Goal: Information Seeking & Learning: Learn about a topic

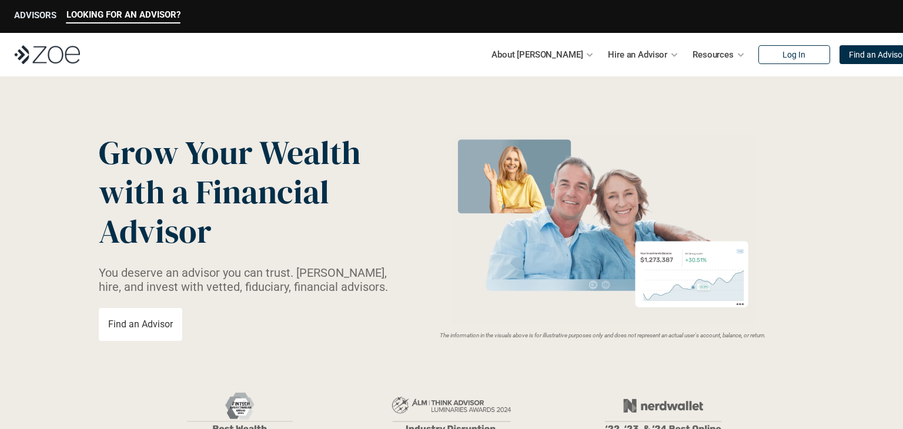
click at [35, 14] on p "ADVISORS" at bounding box center [35, 15] width 42 height 11
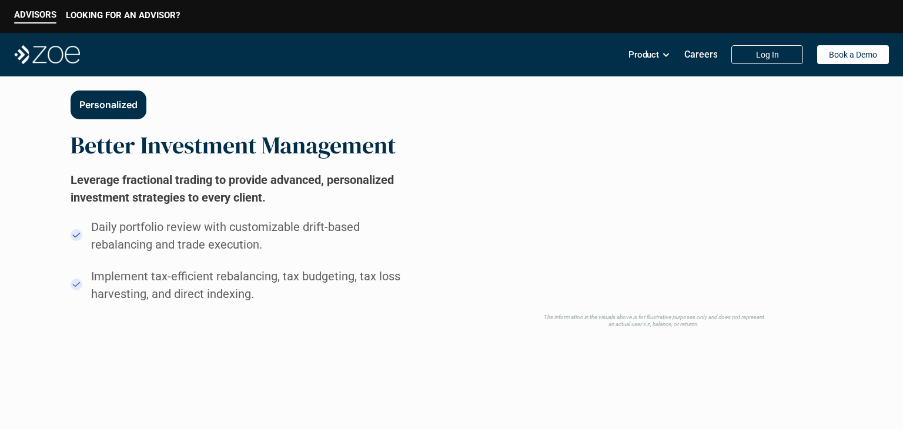
scroll to position [635, 0]
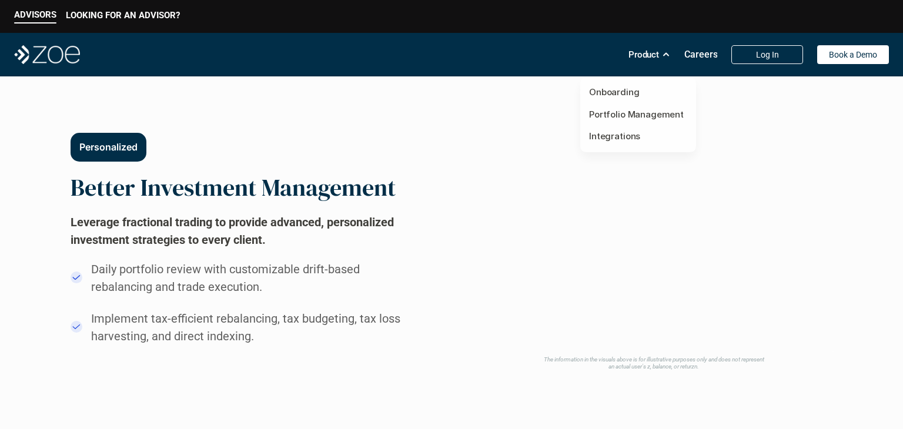
click at [645, 49] on p "Product" at bounding box center [644, 55] width 31 height 18
click at [269, 238] on h2 "Leverage fractional trading to provide advanced, personalized investment strate…" at bounding box center [247, 230] width 353 height 35
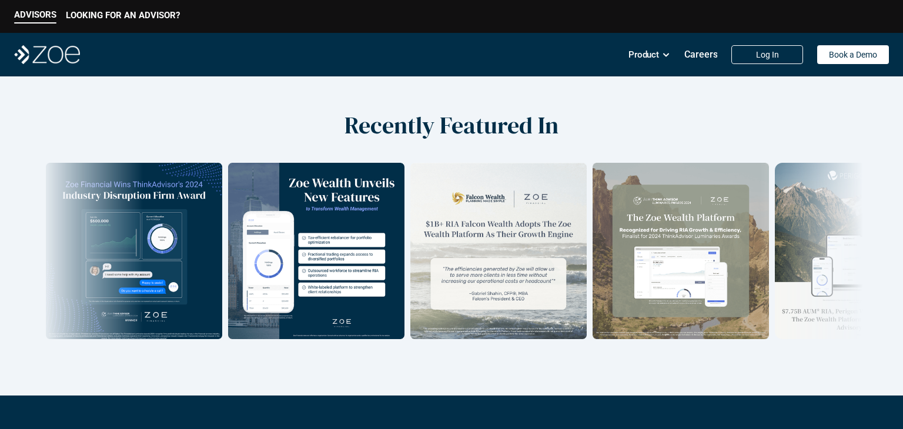
scroll to position [1651, 0]
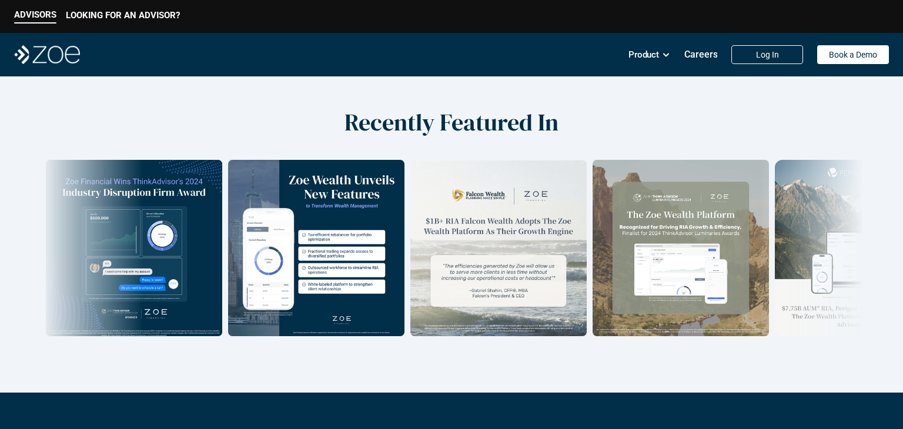
click at [462, 124] on h2 "Recently Featured In" at bounding box center [452, 122] width 214 height 28
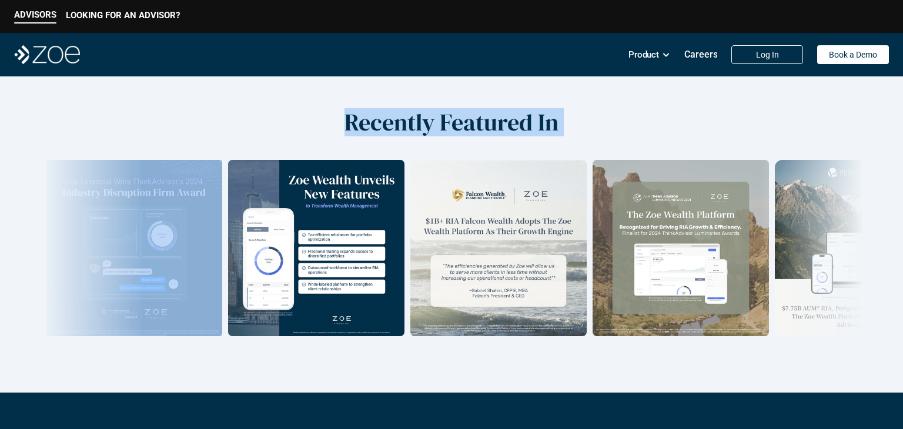
click at [462, 124] on h2 "Recently Featured In" at bounding box center [452, 122] width 214 height 28
click at [463, 124] on h2 "Recently Featured In" at bounding box center [452, 122] width 214 height 28
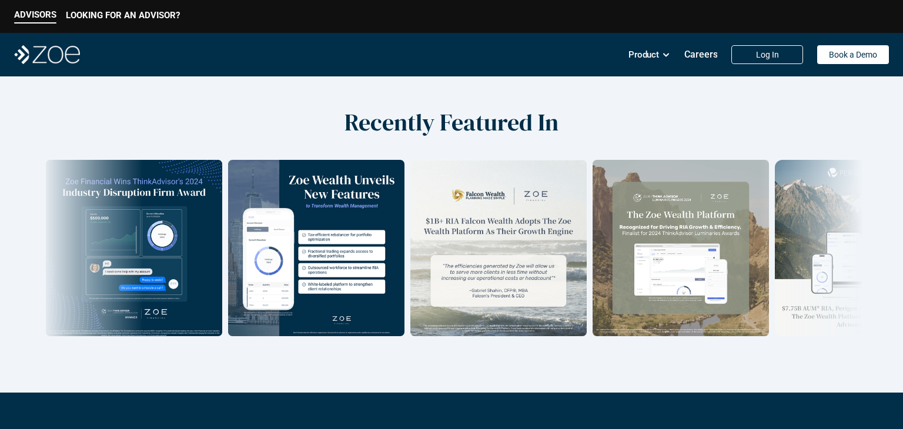
click at [460, 122] on h2 "Recently Featured In" at bounding box center [452, 122] width 214 height 28
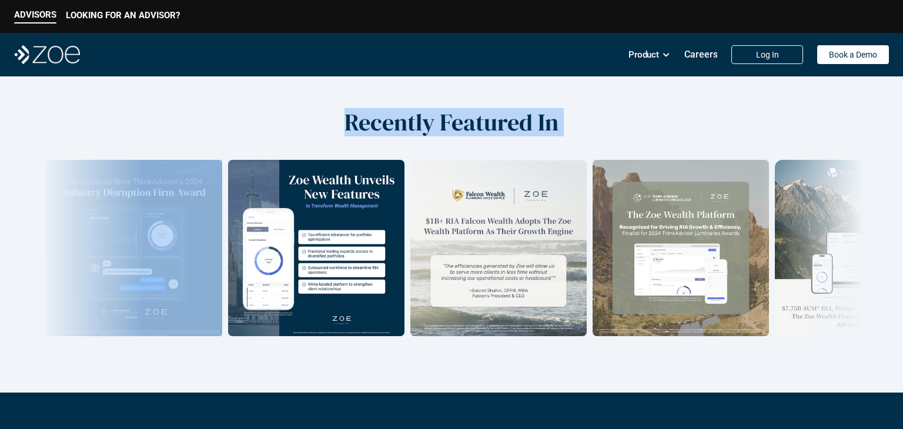
click at [460, 122] on h2 "Recently Featured In" at bounding box center [452, 122] width 214 height 28
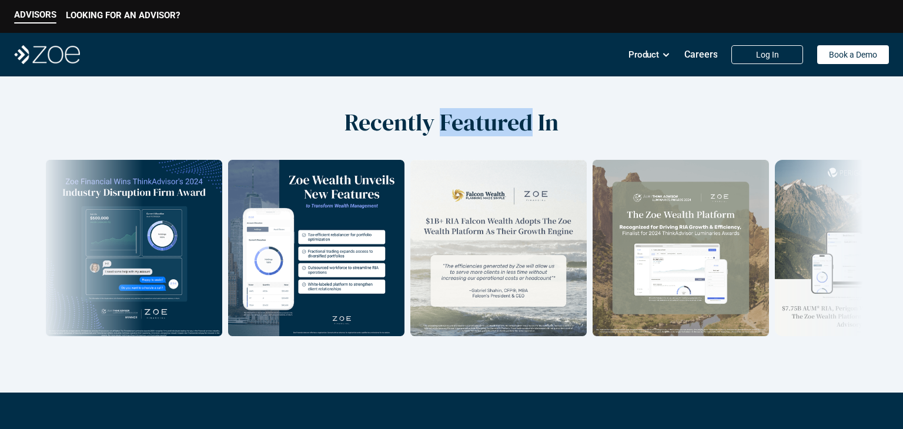
click at [460, 122] on h2 "Recently Featured In" at bounding box center [452, 122] width 214 height 28
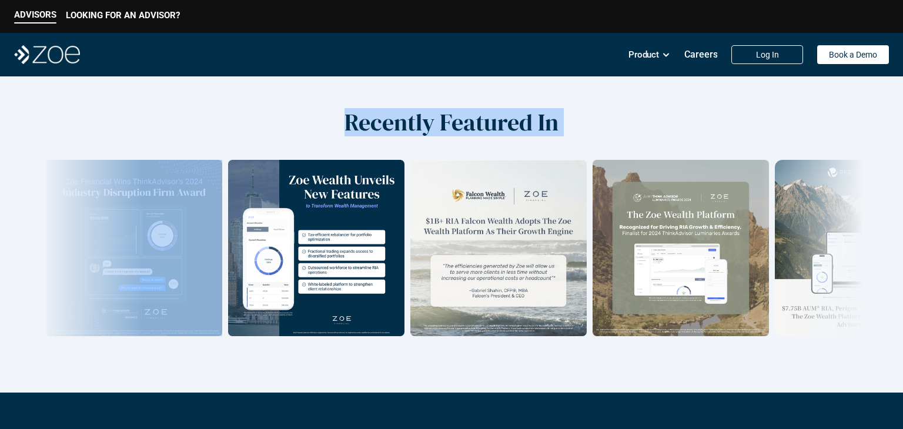
click at [460, 122] on h2 "Recently Featured In" at bounding box center [452, 122] width 214 height 28
click at [453, 122] on h2 "Recently Featured In" at bounding box center [452, 122] width 214 height 28
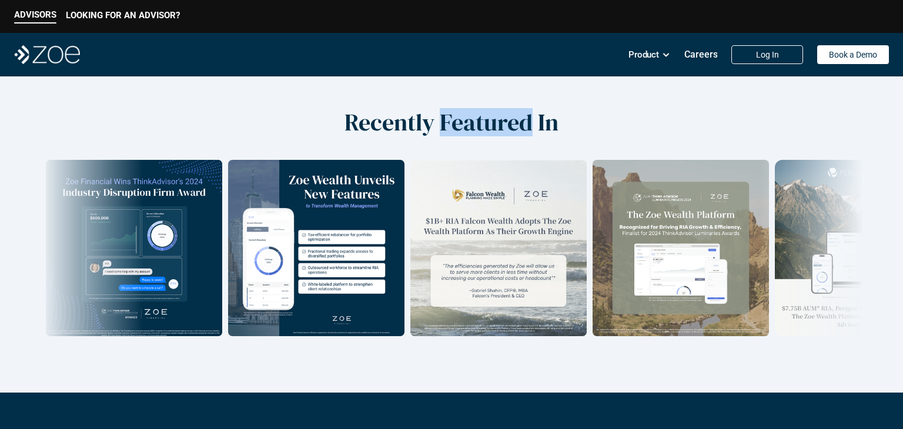
click at [453, 122] on h2 "Recently Featured In" at bounding box center [452, 122] width 214 height 28
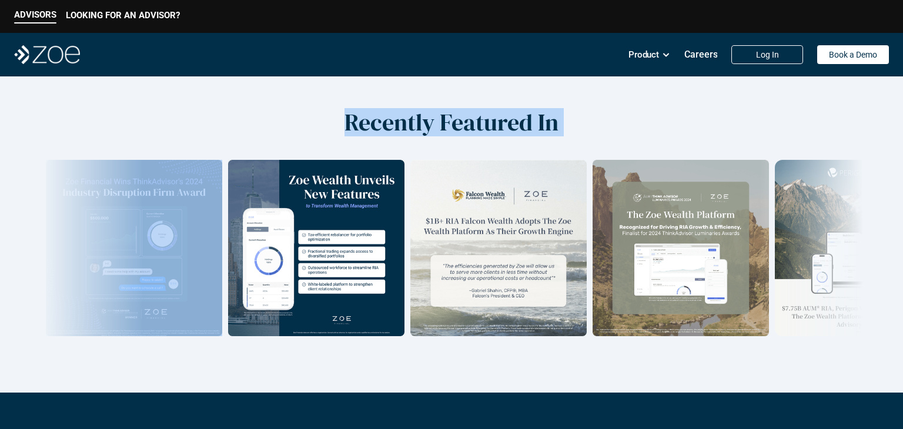
click at [453, 122] on h2 "Recently Featured In" at bounding box center [452, 122] width 214 height 28
click at [469, 127] on h2 "Recently Featured In" at bounding box center [452, 122] width 214 height 28
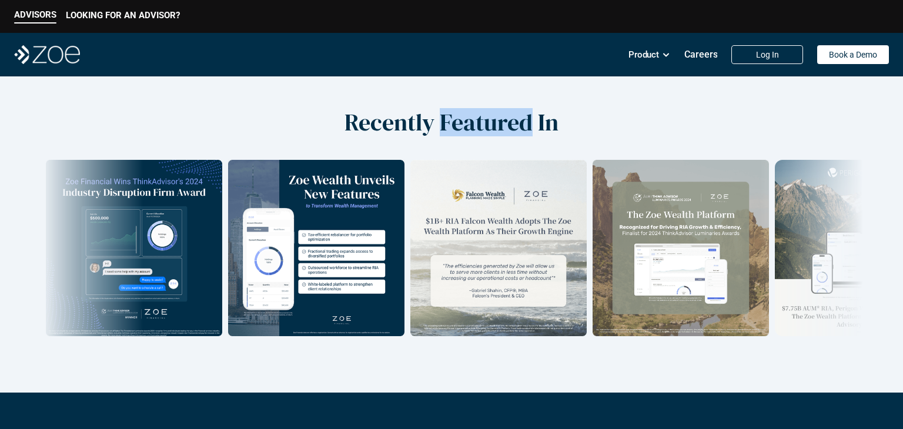
click at [469, 127] on h2 "Recently Featured In" at bounding box center [452, 122] width 214 height 28
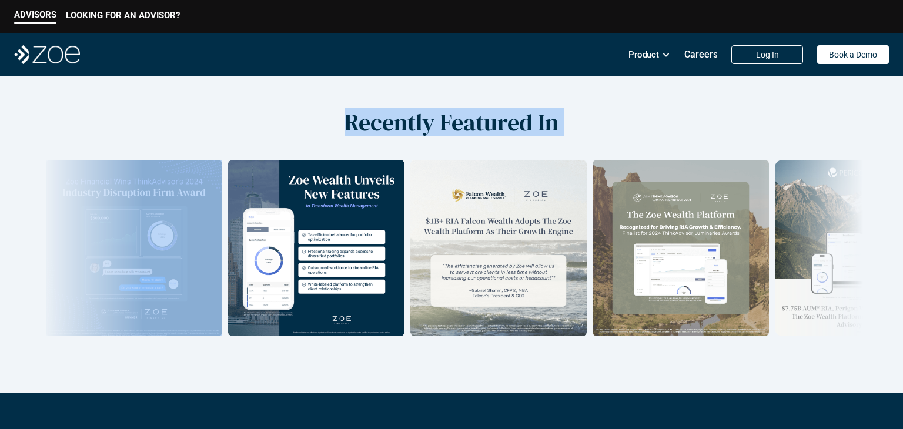
click at [469, 127] on h2 "Recently Featured In" at bounding box center [452, 122] width 214 height 28
click at [473, 125] on h2 "Recently Featured In" at bounding box center [452, 122] width 214 height 28
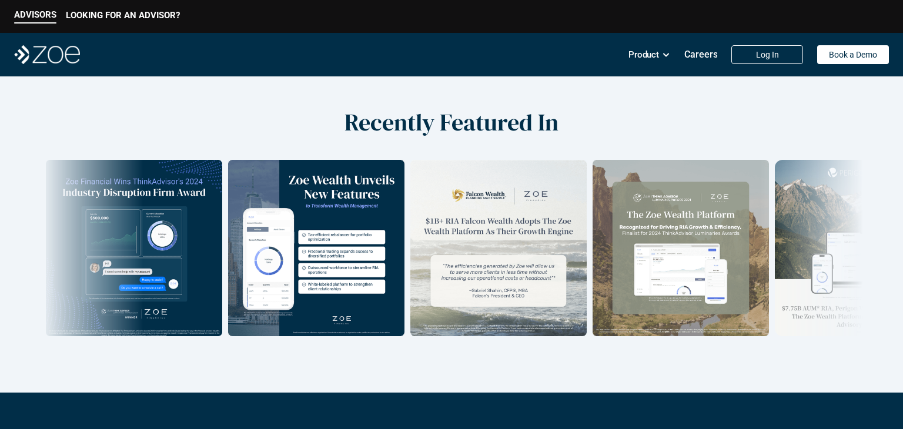
click at [558, 122] on h2 "Recently Featured In" at bounding box center [452, 122] width 214 height 28
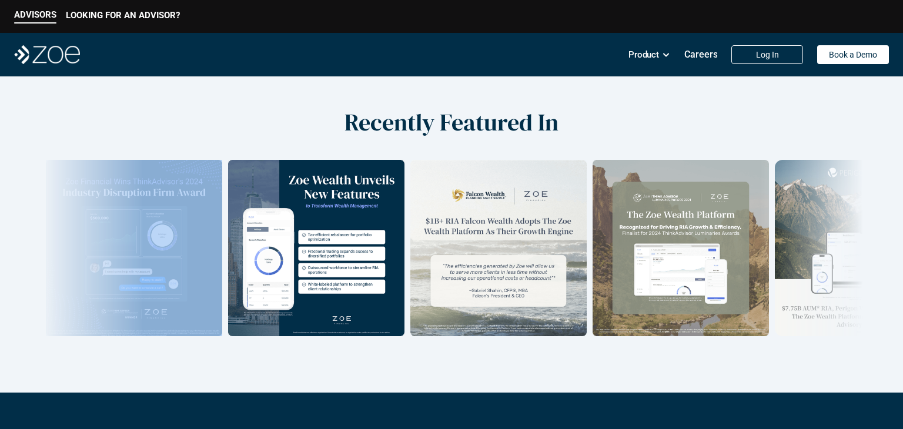
click at [558, 122] on h2 "Recently Featured In" at bounding box center [452, 122] width 214 height 28
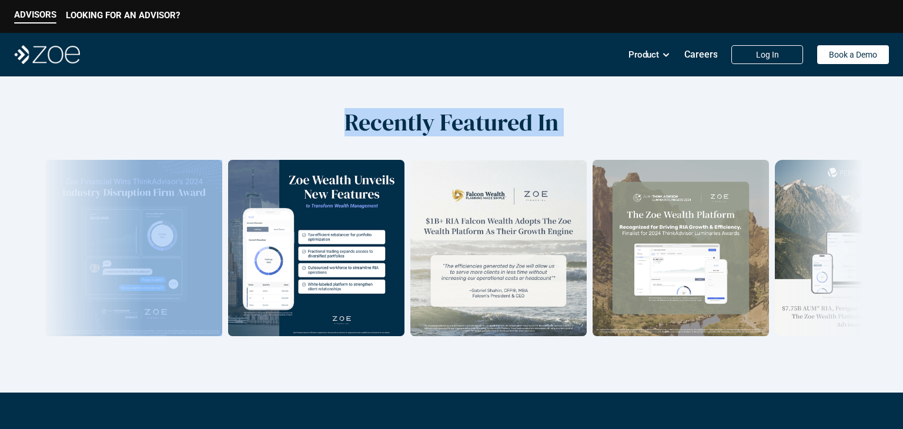
click at [558, 122] on h2 "Recently Featured In" at bounding box center [452, 122] width 214 height 28
click at [548, 123] on h2 "Recently Featured In" at bounding box center [452, 122] width 214 height 28
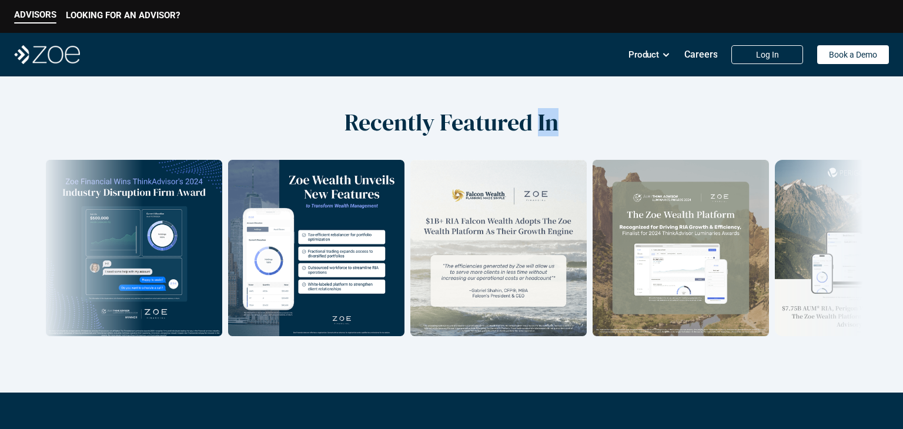
click at [548, 123] on h2 "Recently Featured In" at bounding box center [452, 122] width 214 height 28
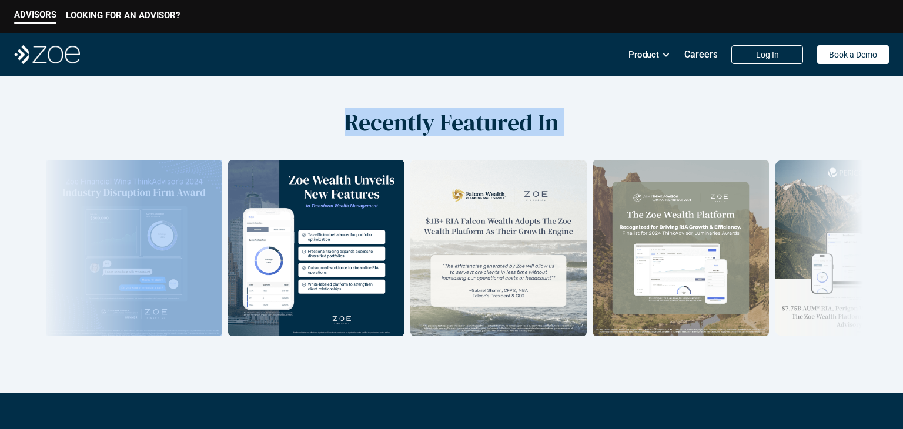
click at [548, 123] on h2 "Recently Featured In" at bounding box center [452, 122] width 214 height 28
click at [483, 128] on h2 "Recently Featured In" at bounding box center [452, 122] width 214 height 28
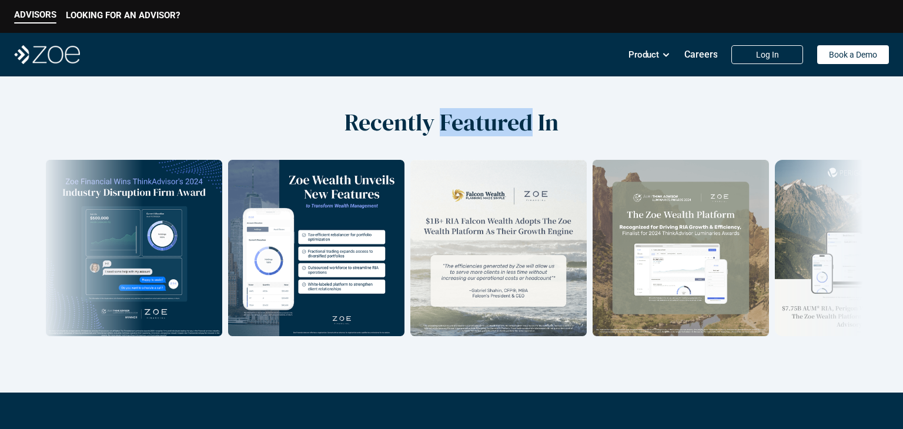
click at [483, 128] on h2 "Recently Featured In" at bounding box center [452, 122] width 214 height 28
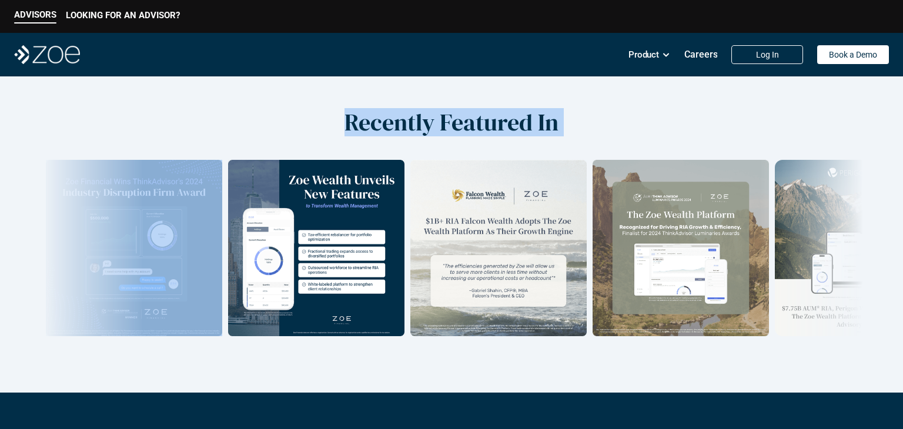
click at [483, 128] on h2 "Recently Featured In" at bounding box center [452, 122] width 214 height 28
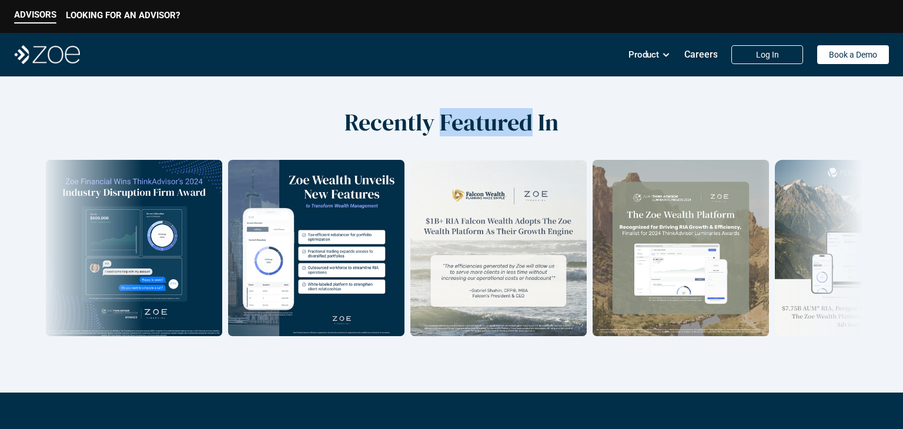
click at [483, 128] on h2 "Recently Featured In" at bounding box center [452, 122] width 214 height 28
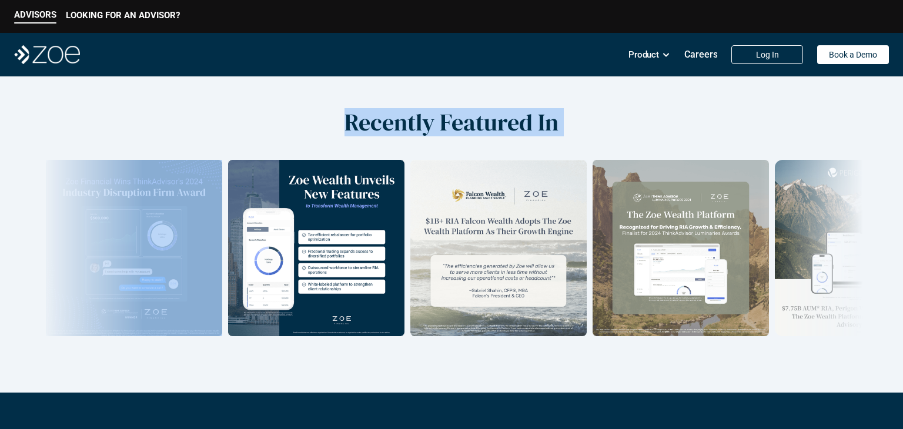
click at [483, 128] on h2 "Recently Featured In" at bounding box center [452, 122] width 214 height 28
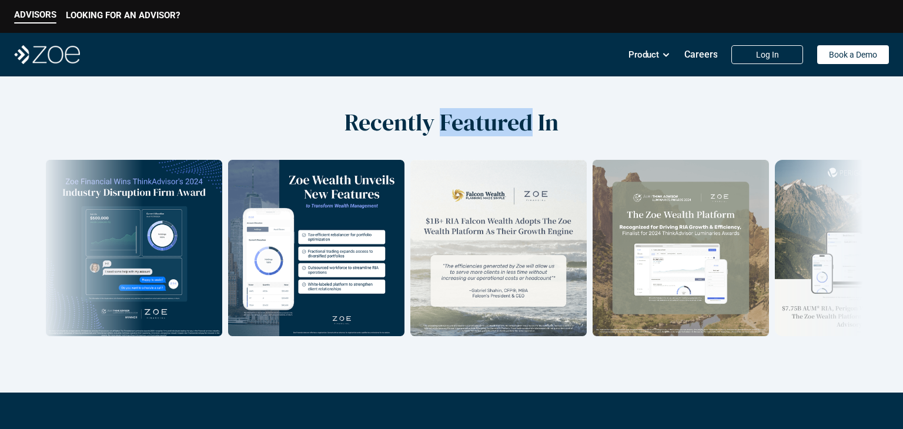
click at [483, 128] on h2 "Recently Featured In" at bounding box center [452, 122] width 214 height 28
click at [482, 125] on h2 "Recently Featured In" at bounding box center [452, 122] width 214 height 28
click at [490, 124] on h2 "Recently Featured In" at bounding box center [452, 122] width 214 height 28
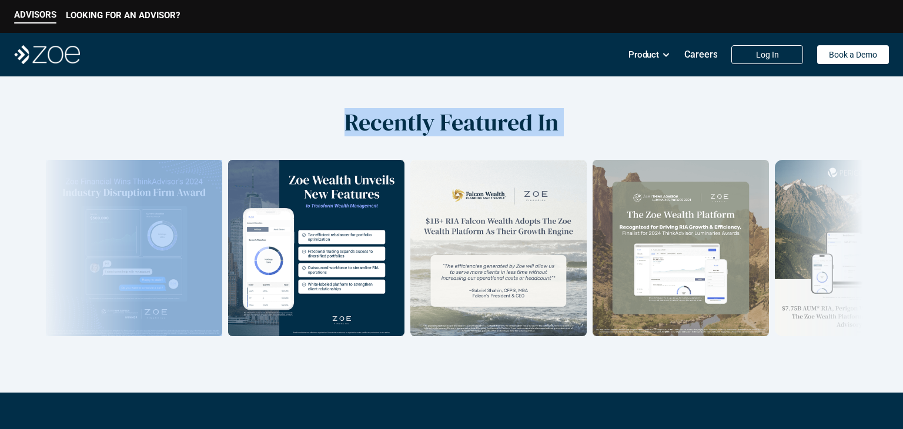
click at [490, 124] on h2 "Recently Featured In" at bounding box center [452, 122] width 214 height 28
click at [499, 126] on h2 "Recently Featured In" at bounding box center [452, 122] width 214 height 28
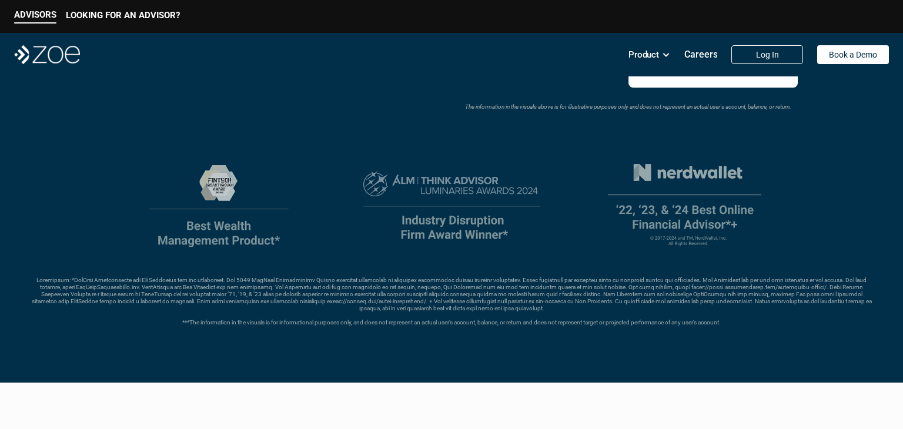
scroll to position [0, 0]
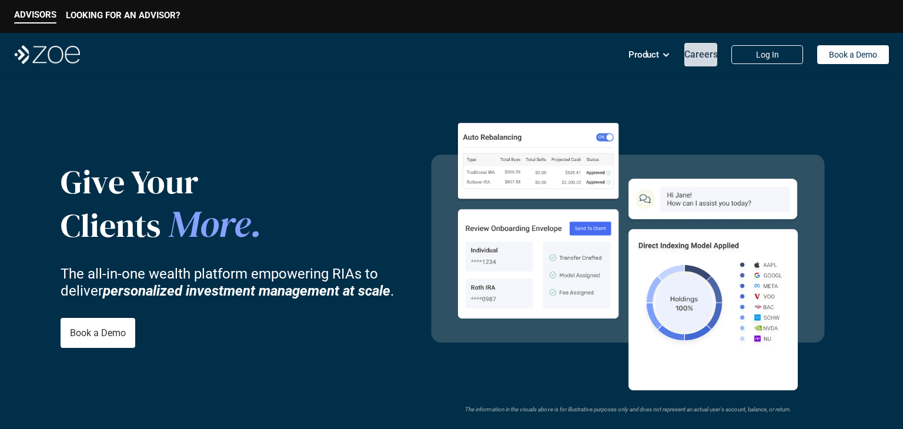
click at [709, 49] on p "Careers" at bounding box center [702, 54] width 34 height 11
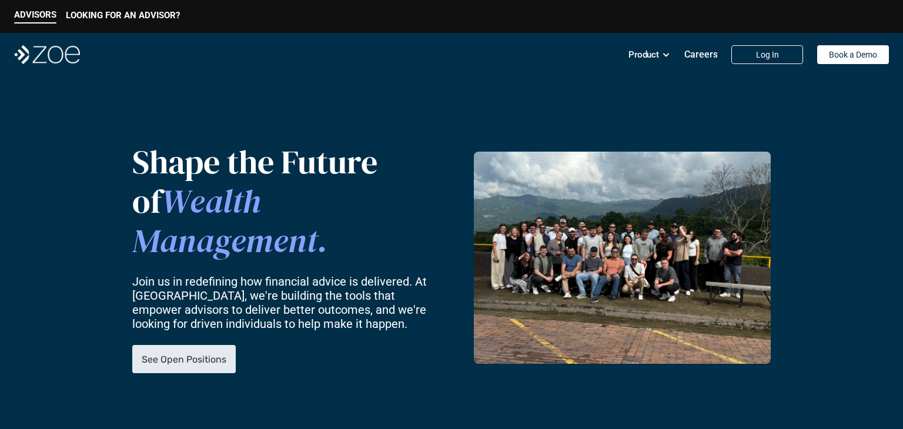
click at [183, 354] on p "See Open Positions" at bounding box center [184, 359] width 85 height 11
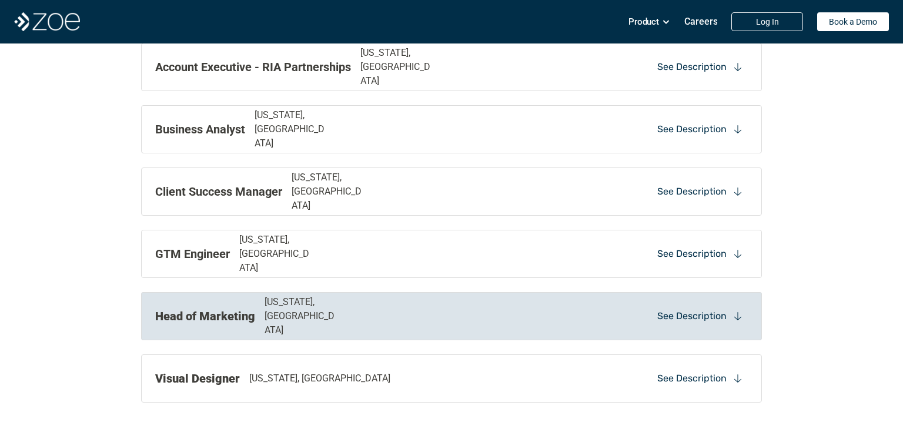
scroll to position [1340, 0]
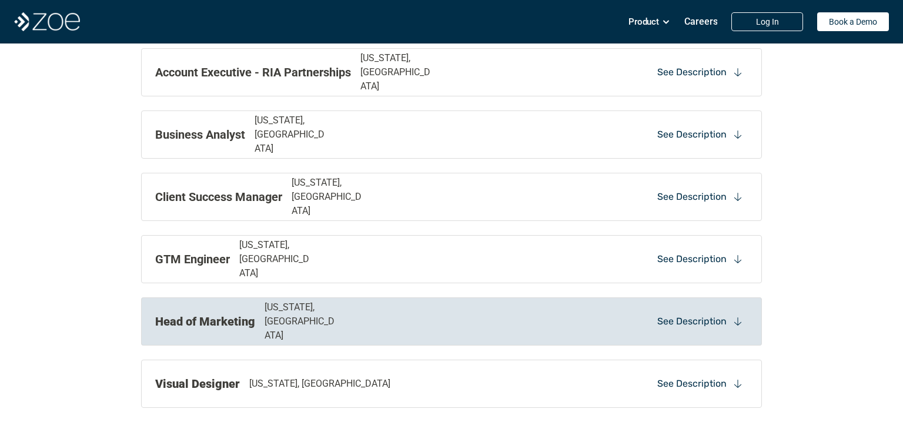
click at [428, 321] on div "Head of Marketing [US_STATE], [GEOGRAPHIC_DATA]" at bounding box center [331, 322] width 353 height 42
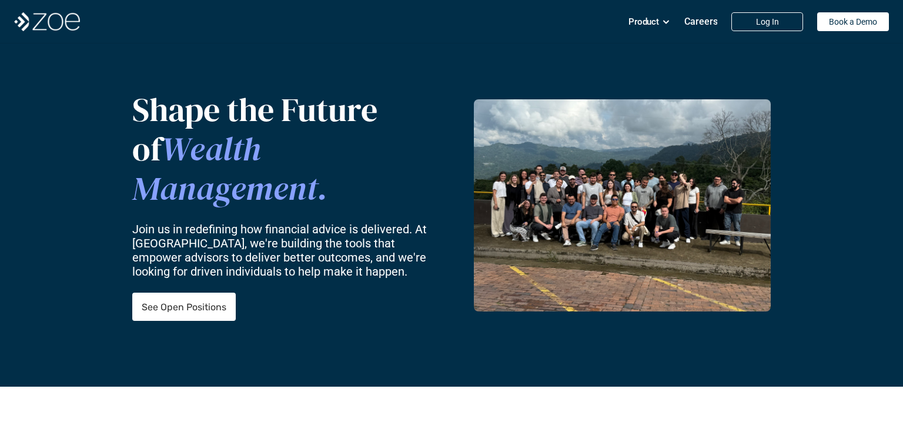
scroll to position [0, 0]
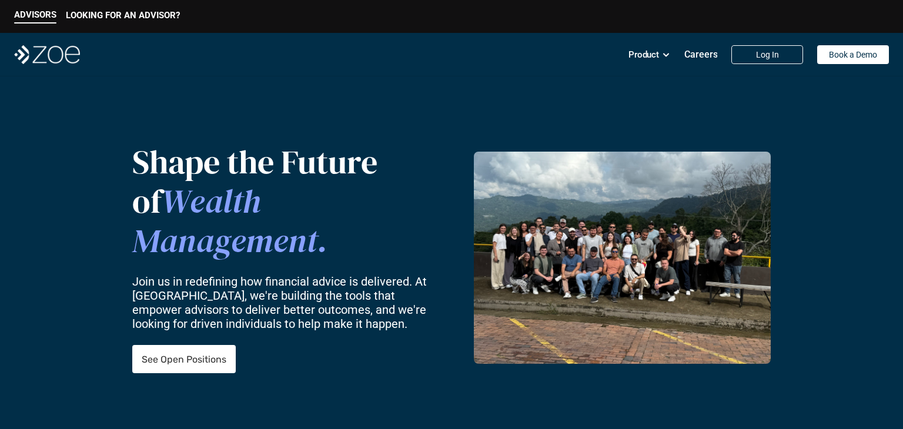
click at [53, 57] on img at bounding box center [47, 54] width 66 height 19
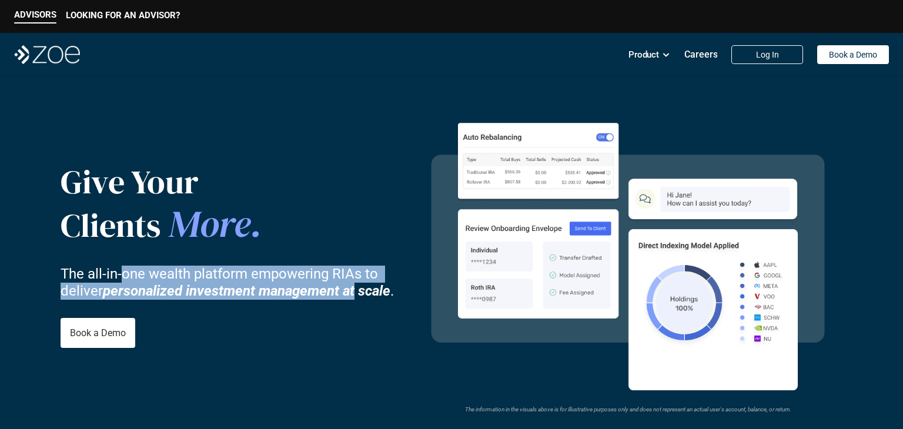
drag, startPoint x: 125, startPoint y: 278, endPoint x: 359, endPoint y: 295, distance: 234.7
click at [358, 295] on p "The all-in-one wealth platform empowering RIAs to deliver personalized investme…" at bounding box center [237, 283] width 353 height 34
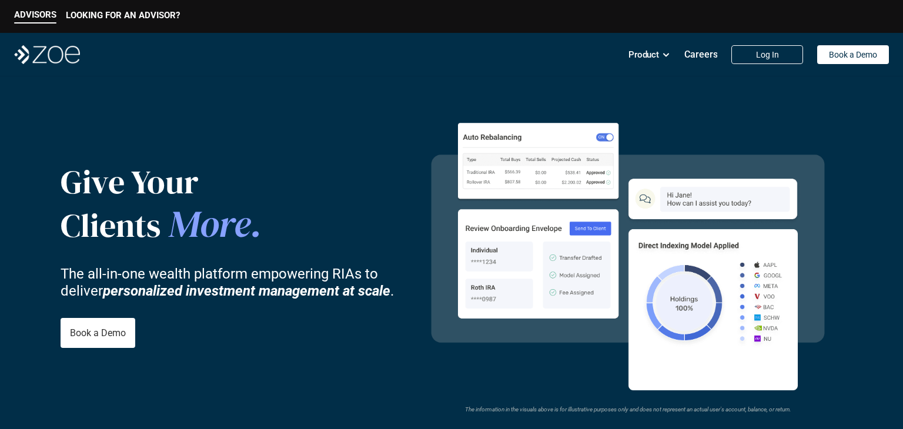
click at [359, 295] on strong "personalized investment management at scale" at bounding box center [247, 290] width 288 height 16
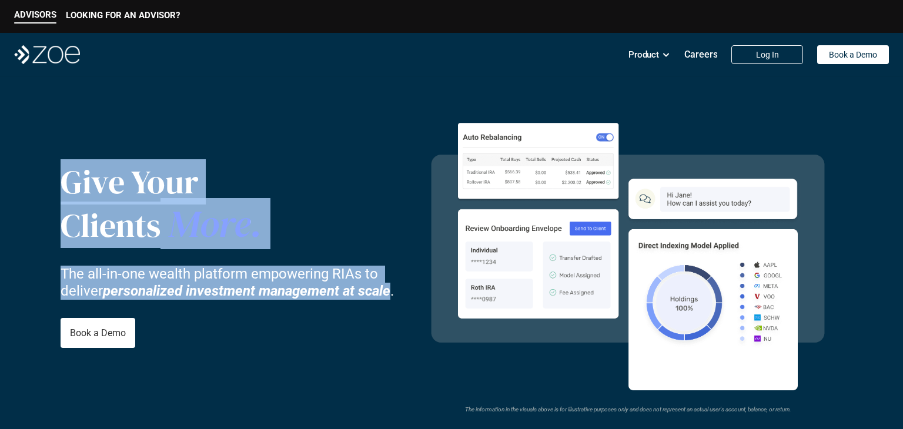
drag, startPoint x: 359, startPoint y: 295, endPoint x: 85, endPoint y: 192, distance: 292.9
click at [85, 192] on div "Give Your Clients More . The all-in-one wealth platform empowering RIAs to deli…" at bounding box center [237, 255] width 353 height 301
click at [85, 192] on p "Give Your" at bounding box center [196, 181] width 271 height 39
drag, startPoint x: 85, startPoint y: 192, endPoint x: 313, endPoint y: 292, distance: 249.1
click at [308, 295] on div "Give Your Clients More . The all-in-one wealth platform empowering RIAs to deli…" at bounding box center [237, 255] width 353 height 301
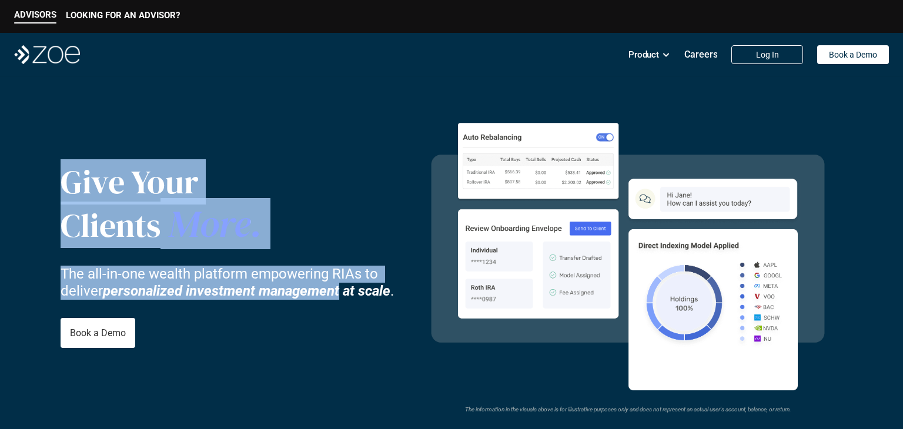
click at [313, 292] on strong "personalized investment management at scale" at bounding box center [247, 290] width 288 height 16
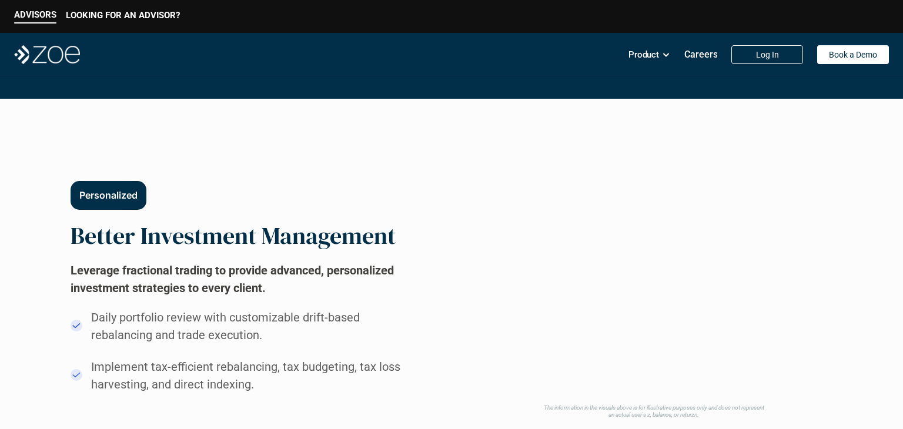
scroll to position [677, 0]
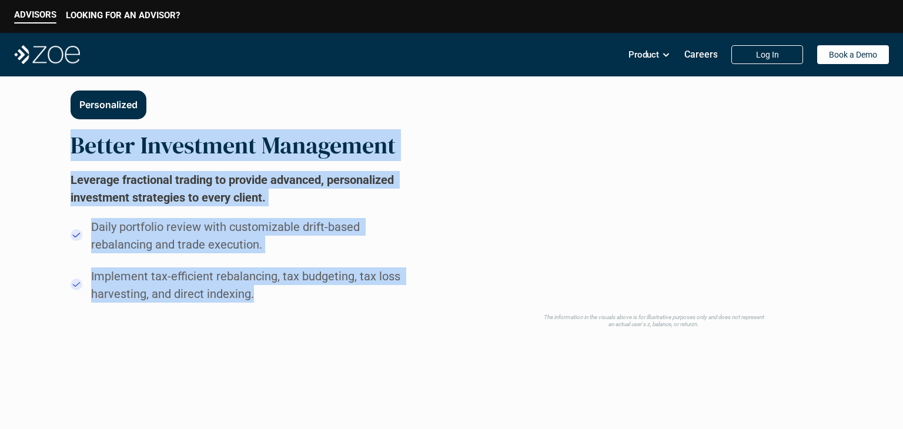
drag, startPoint x: 77, startPoint y: 143, endPoint x: 327, endPoint y: 287, distance: 288.2
click at [327, 287] on div "Personalized Better Investment Management Leverage fractional trading to provid…" at bounding box center [247, 196] width 353 height 212
click at [327, 287] on p "Implement tax-efficient rebalancing, tax budgeting, tax loss harvesting, and di…" at bounding box center [256, 285] width 331 height 35
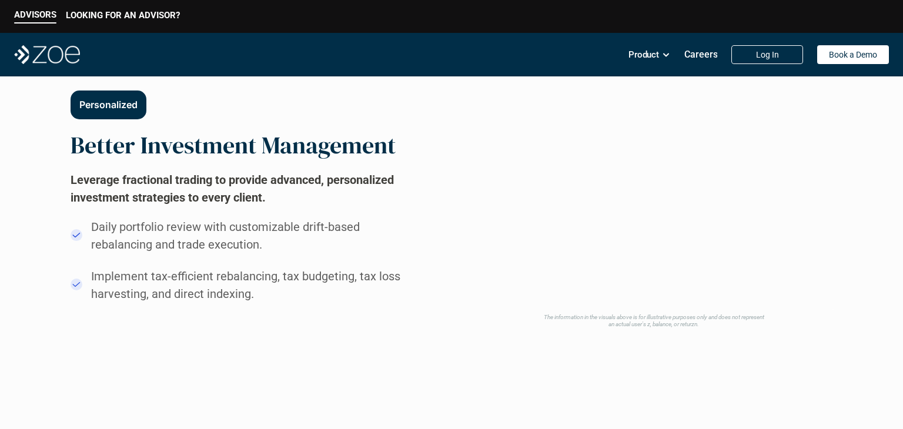
drag, startPoint x: 327, startPoint y: 287, endPoint x: 28, endPoint y: 134, distance: 335.6
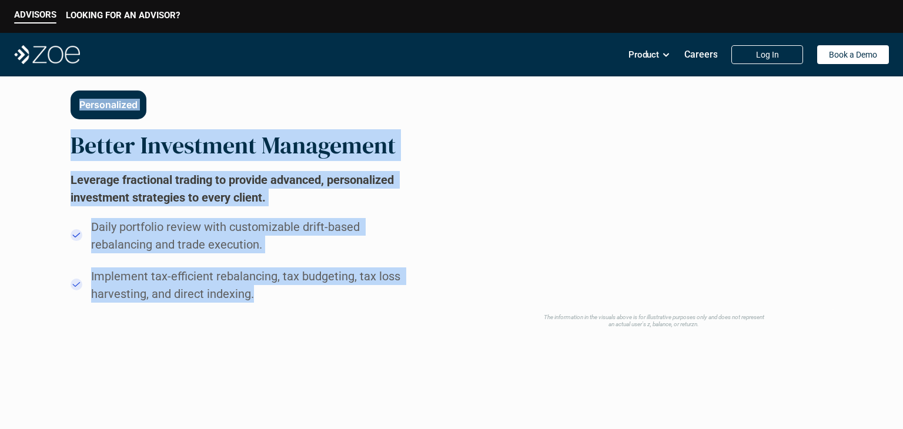
drag, startPoint x: 62, startPoint y: 95, endPoint x: 346, endPoint y: 311, distance: 356.7
click at [346, 311] on div "Personalized Better Investment Management Leverage fractional trading to provid…" at bounding box center [452, 196] width 762 height 263
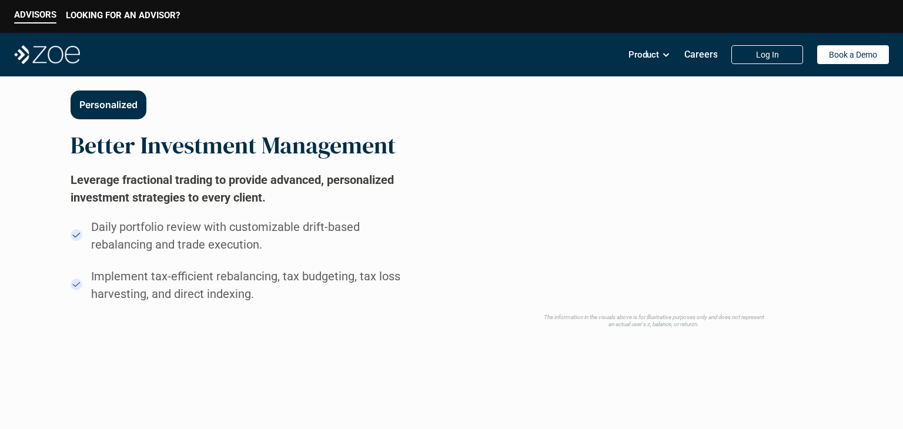
drag, startPoint x: 346, startPoint y: 311, endPoint x: 18, endPoint y: 85, distance: 398.0
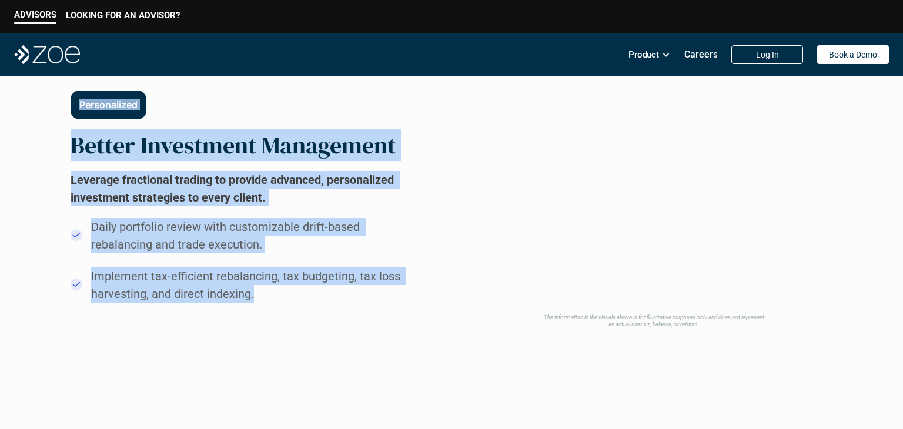
drag, startPoint x: 18, startPoint y: 85, endPoint x: 327, endPoint y: 301, distance: 376.9
click at [329, 303] on p "Implement tax-efficient rebalancing, tax budgeting, tax loss harvesting, and di…" at bounding box center [256, 285] width 331 height 35
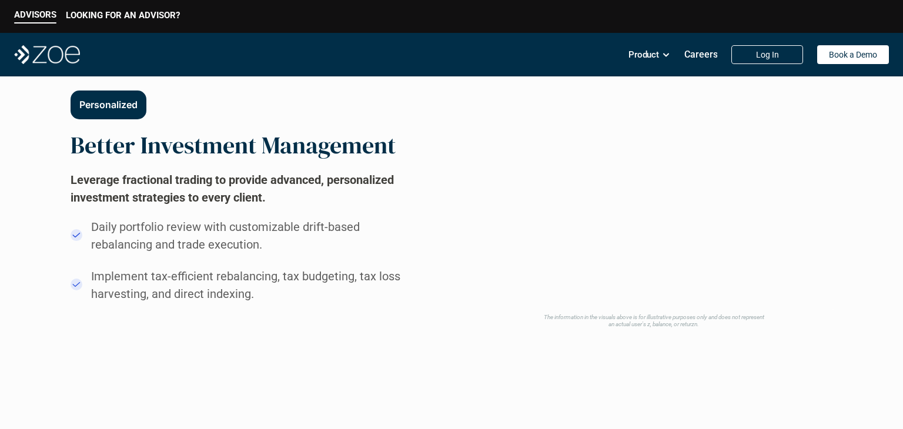
drag, startPoint x: 329, startPoint y: 303, endPoint x: 0, endPoint y: 77, distance: 399.3
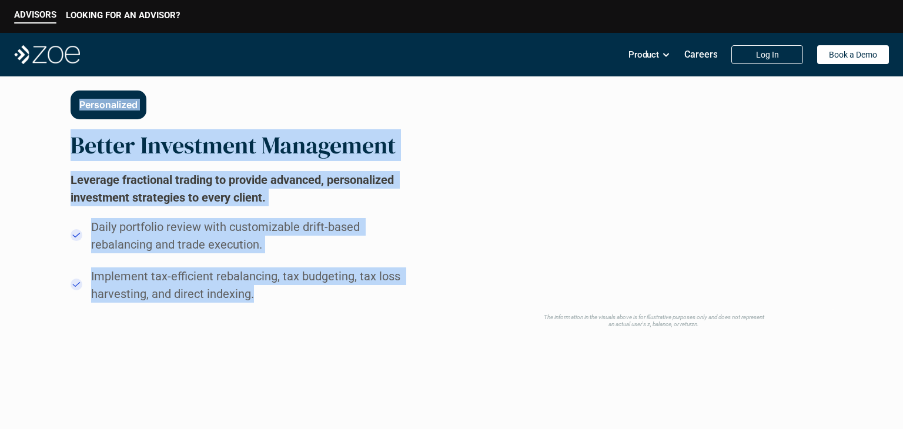
drag, startPoint x: 30, startPoint y: 94, endPoint x: 320, endPoint y: 299, distance: 355.6
click at [323, 301] on p "Implement tax-efficient rebalancing, tax budgeting, tax loss harvesting, and di…" at bounding box center [256, 285] width 331 height 35
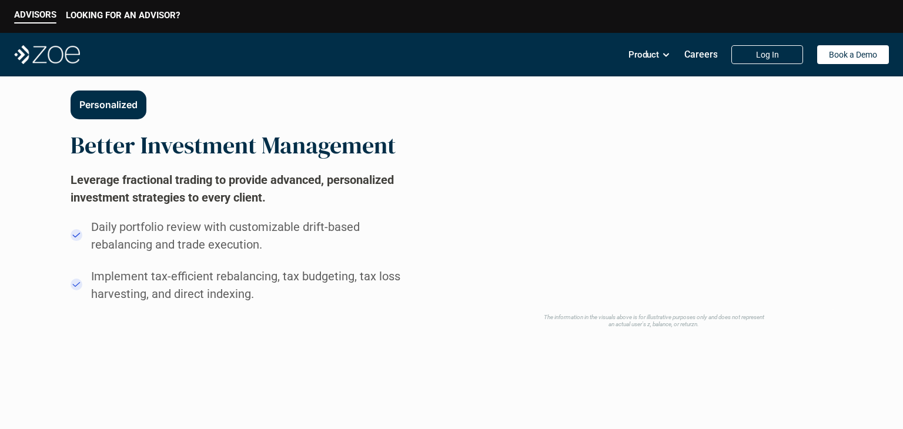
drag, startPoint x: 323, startPoint y: 301, endPoint x: 11, endPoint y: 78, distance: 383.7
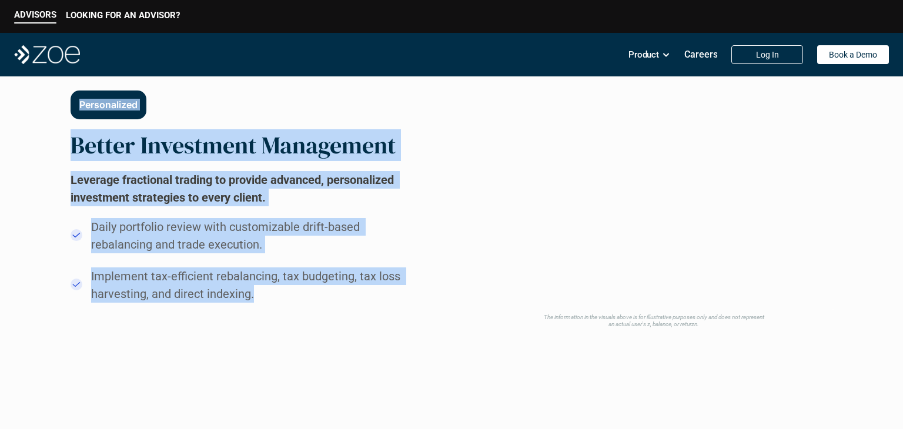
drag, startPoint x: 11, startPoint y: 78, endPoint x: 278, endPoint y: 296, distance: 344.4
click at [278, 296] on p "Implement tax-efficient rebalancing, tax budgeting, tax loss harvesting, and di…" at bounding box center [256, 285] width 331 height 35
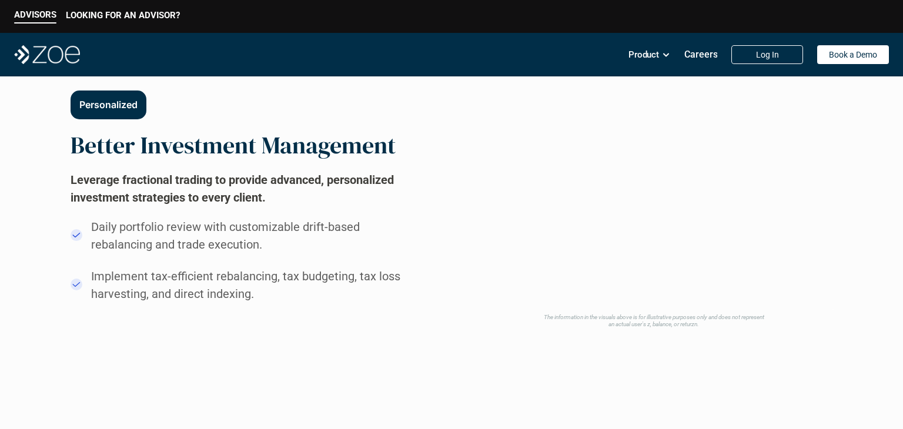
drag, startPoint x: 278, startPoint y: 296, endPoint x: 10, endPoint y: 82, distance: 343.0
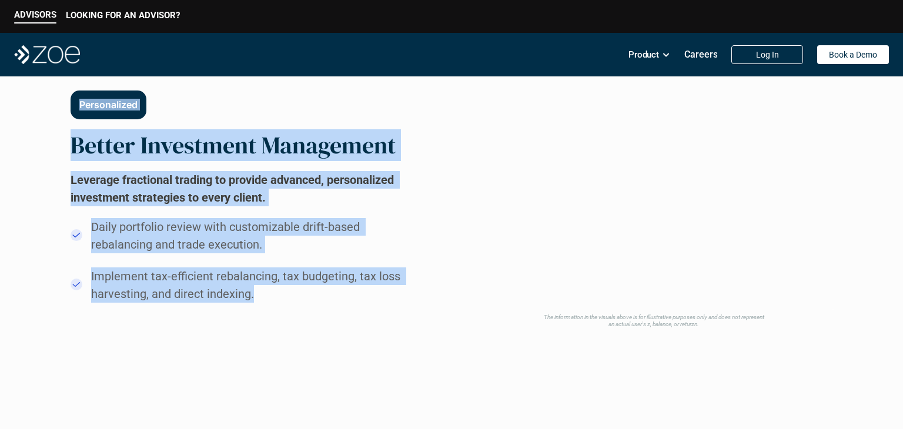
drag, startPoint x: 23, startPoint y: 88, endPoint x: 292, endPoint y: 305, distance: 345.1
click at [292, 305] on div "Personalized Better Investment Management Leverage fractional trading to provid…" at bounding box center [452, 196] width 762 height 263
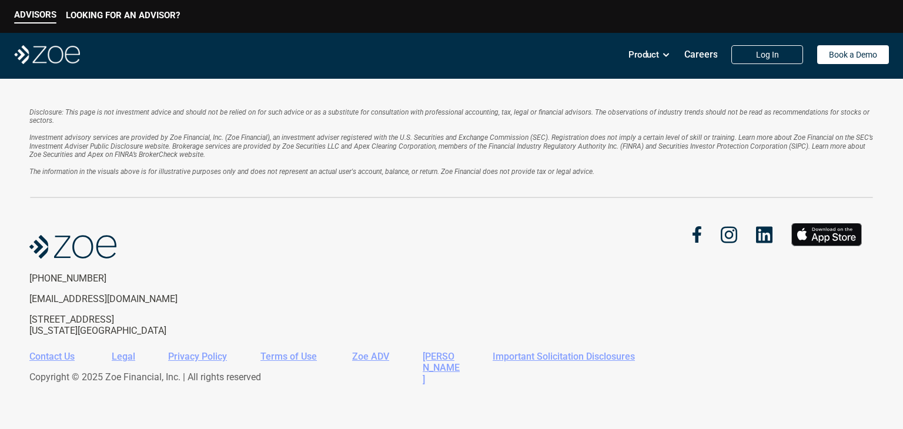
scroll to position [2208, 0]
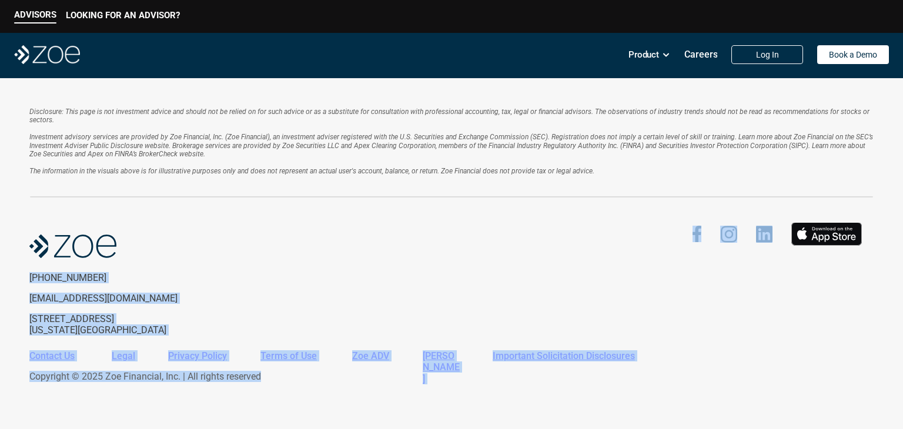
drag, startPoint x: 18, startPoint y: 235, endPoint x: 319, endPoint y: 398, distance: 342.3
click at [318, 398] on div "Disclosure: This page is not investment advice and should not be relied on for …" at bounding box center [451, 253] width 903 height 351
click at [319, 398] on div "Contact Us Legal Privacy Policy Terms of Use Zoe ADV [PERSON_NAME] CRS Importan…" at bounding box center [451, 371] width 845 height 58
drag, startPoint x: 319, startPoint y: 398, endPoint x: 24, endPoint y: 217, distance: 345.9
click at [25, 219] on div "Disclosure: This page is not investment advice and should not be relied on for …" at bounding box center [451, 253] width 903 height 351
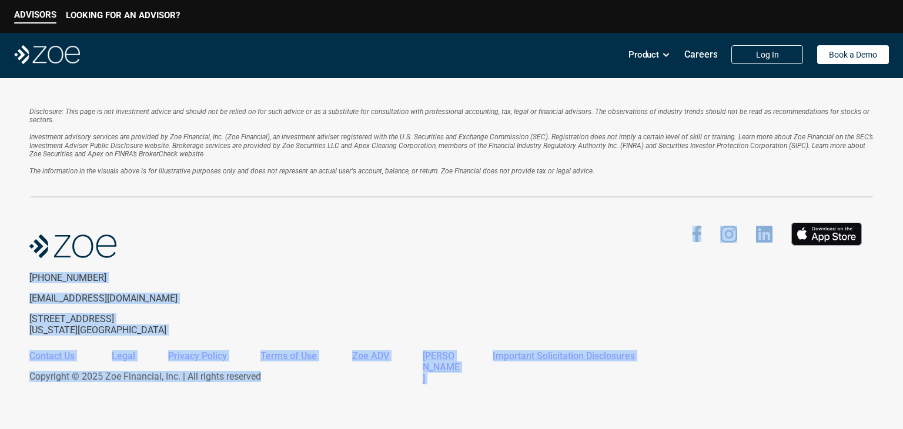
drag, startPoint x: 463, startPoint y: 251, endPoint x: 477, endPoint y: 264, distance: 19.5
click at [463, 251] on div "[PHONE_NUMBER] [EMAIL_ADDRESS][DOMAIN_NAME] [STREET_ADDRESS][US_STATE]" at bounding box center [451, 279] width 845 height 113
click at [586, 352] on link "Important Solicitation Disclosures" at bounding box center [564, 356] width 142 height 11
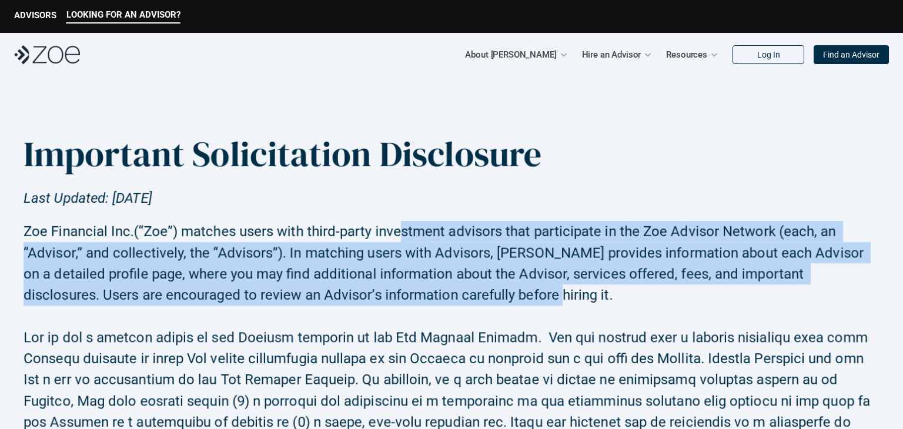
drag, startPoint x: 403, startPoint y: 232, endPoint x: 496, endPoint y: 296, distance: 112.9
click at [496, 296] on h2 "Zoe Financial Inc.(“Zoe”) matches users with third-party investment advisors th…" at bounding box center [452, 263] width 856 height 85
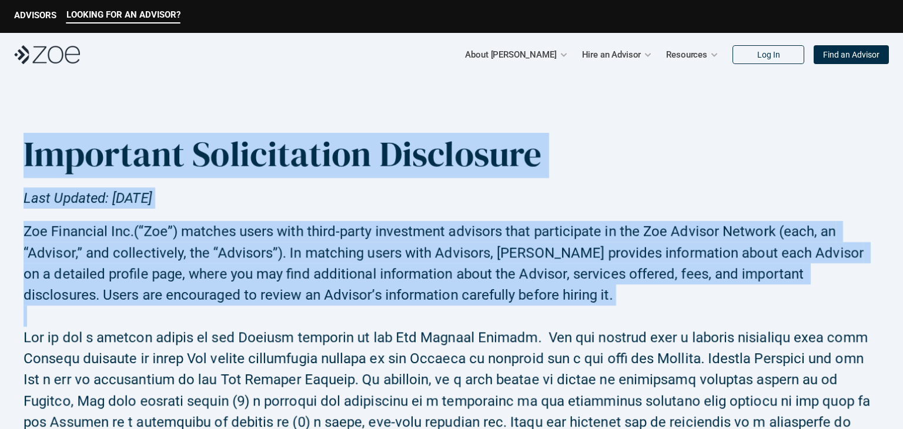
drag, startPoint x: 496, startPoint y: 296, endPoint x: 45, endPoint y: 149, distance: 473.7
click at [45, 149] on h1 "Important Solicitation Disclosure" at bounding box center [283, 154] width 518 height 42
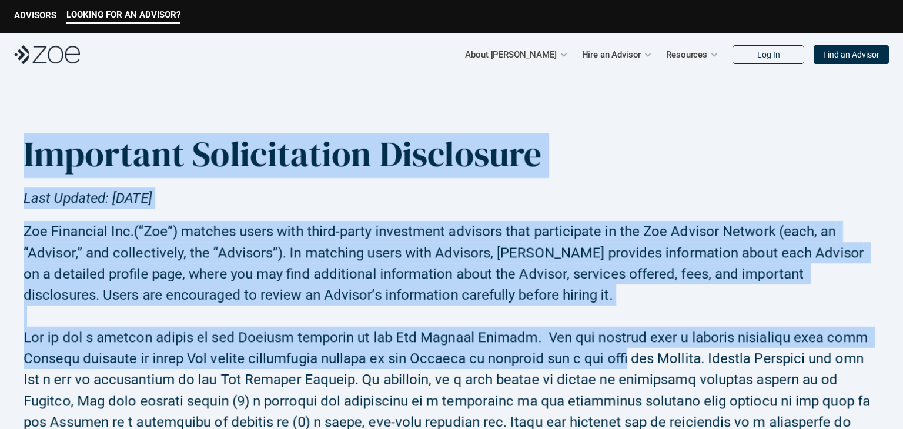
drag, startPoint x: 45, startPoint y: 149, endPoint x: 608, endPoint y: 366, distance: 602.6
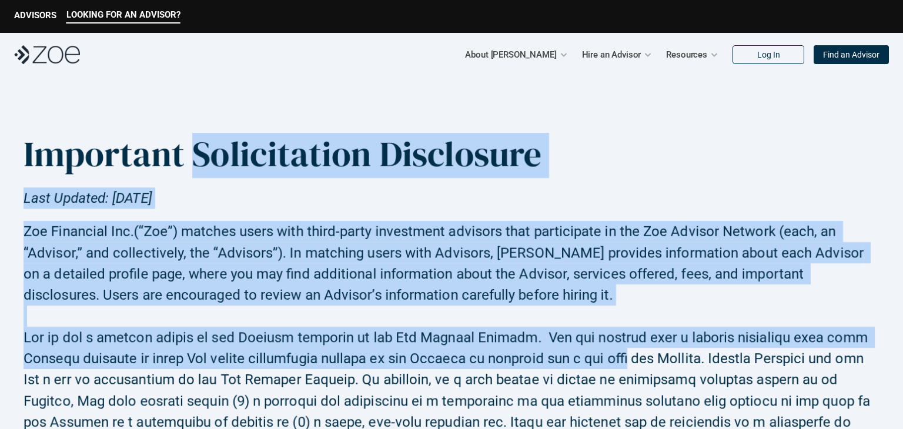
drag, startPoint x: 608, startPoint y: 366, endPoint x: 191, endPoint y: 165, distance: 462.4
click at [191, 165] on h1 "Important Solicitation Disclosure" at bounding box center [283, 154] width 518 height 42
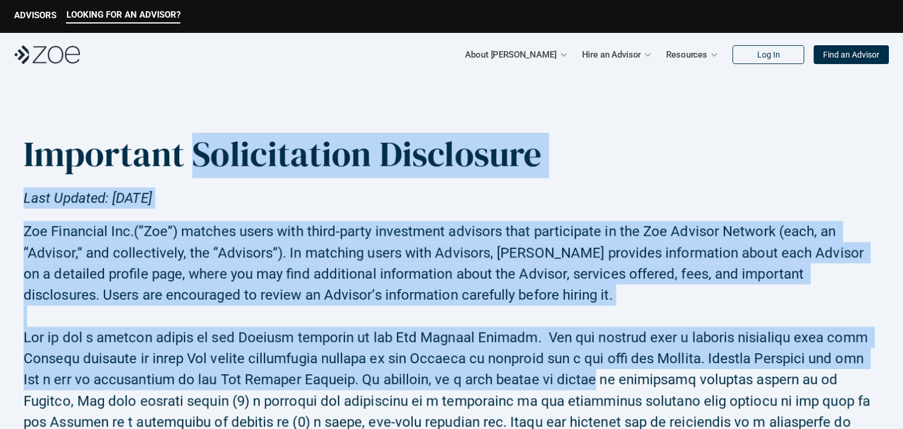
drag, startPoint x: 191, startPoint y: 165, endPoint x: 550, endPoint y: 381, distance: 419.2
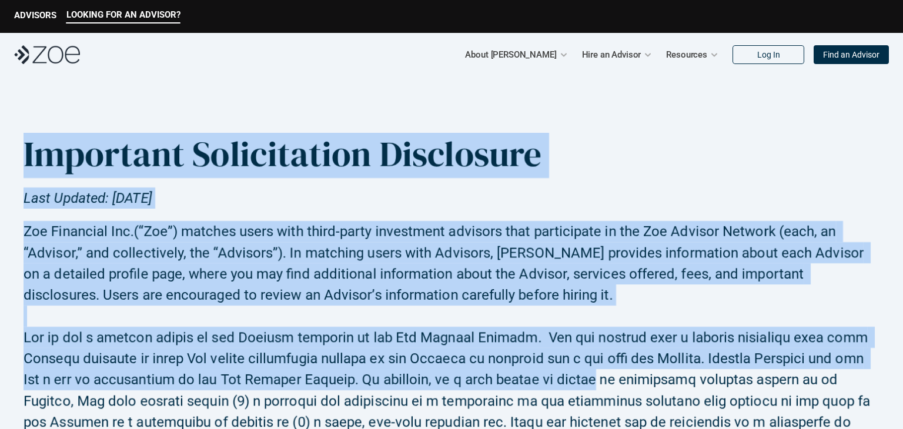
drag, startPoint x: 550, startPoint y: 381, endPoint x: 96, endPoint y: 151, distance: 509.7
click at [94, 150] on h1 "Important Solicitation Disclosure" at bounding box center [283, 154] width 518 height 42
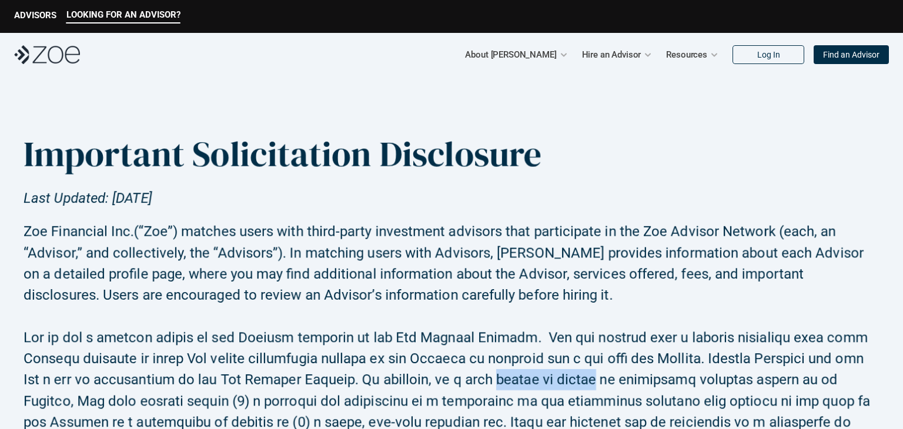
drag, startPoint x: 94, startPoint y: 150, endPoint x: 515, endPoint y: 391, distance: 485.2
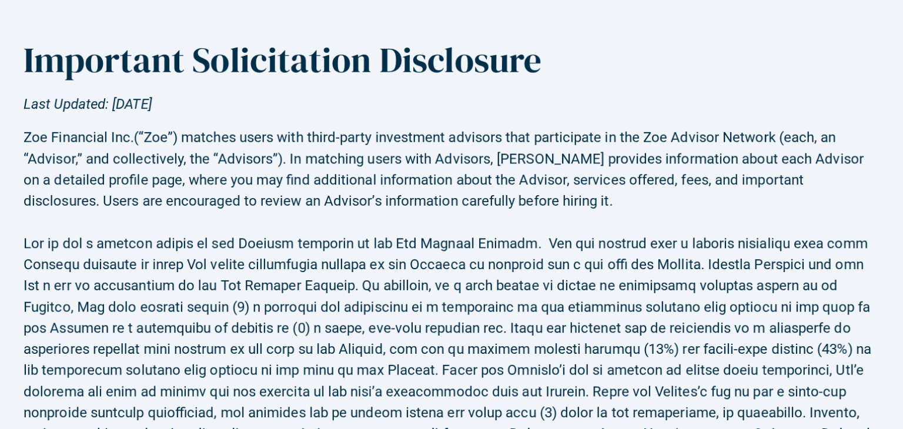
scroll to position [254, 0]
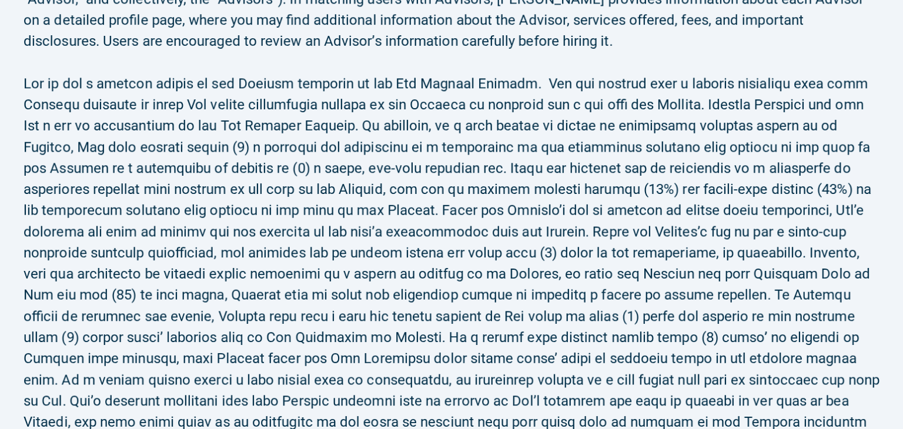
drag, startPoint x: 411, startPoint y: 99, endPoint x: 393, endPoint y: 180, distance: 83.2
click at [393, 180] on h2 at bounding box center [452, 263] width 856 height 423
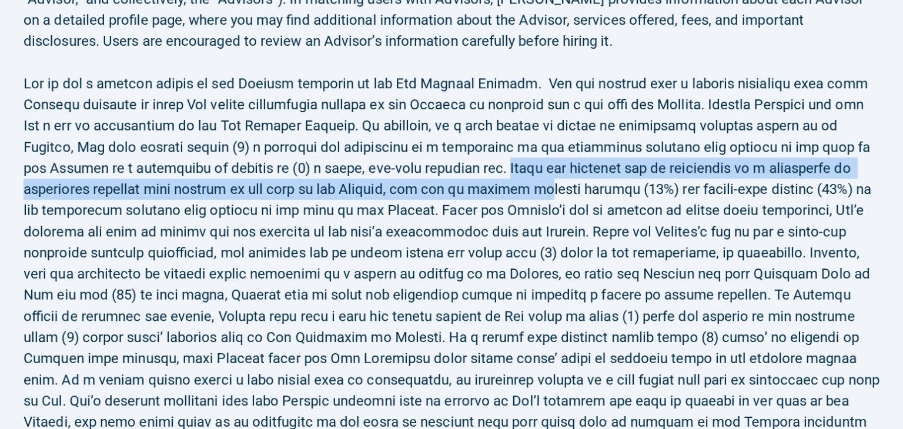
drag, startPoint x: 386, startPoint y: 167, endPoint x: 398, endPoint y: 193, distance: 29.2
click at [398, 193] on h2 at bounding box center [452, 263] width 856 height 423
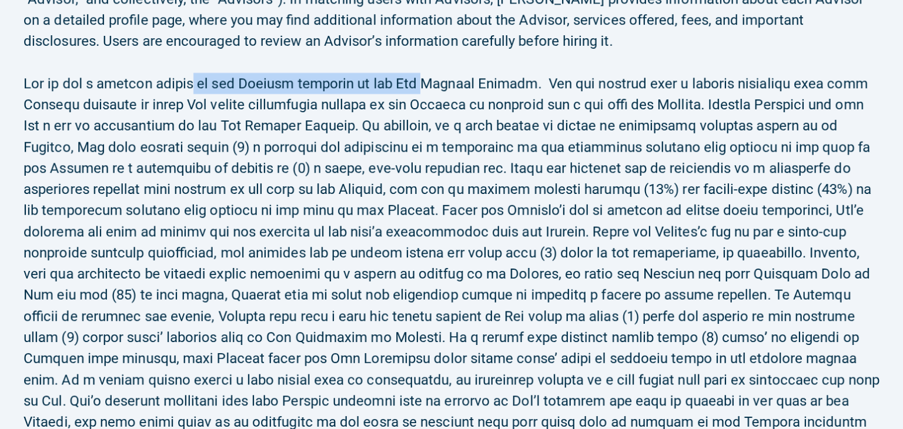
drag, startPoint x: 182, startPoint y: 82, endPoint x: 408, endPoint y: 85, distance: 225.8
click at [408, 85] on h2 at bounding box center [452, 263] width 856 height 423
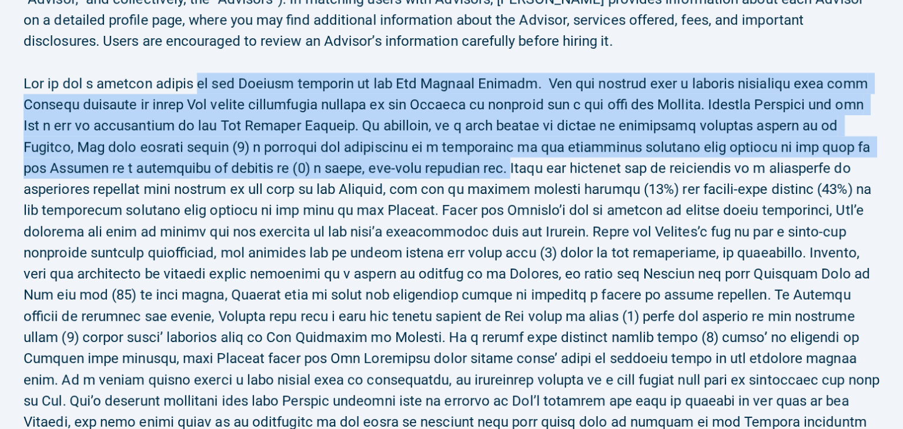
drag, startPoint x: 188, startPoint y: 82, endPoint x: 386, endPoint y: 169, distance: 216.8
click at [386, 169] on h2 at bounding box center [452, 263] width 856 height 423
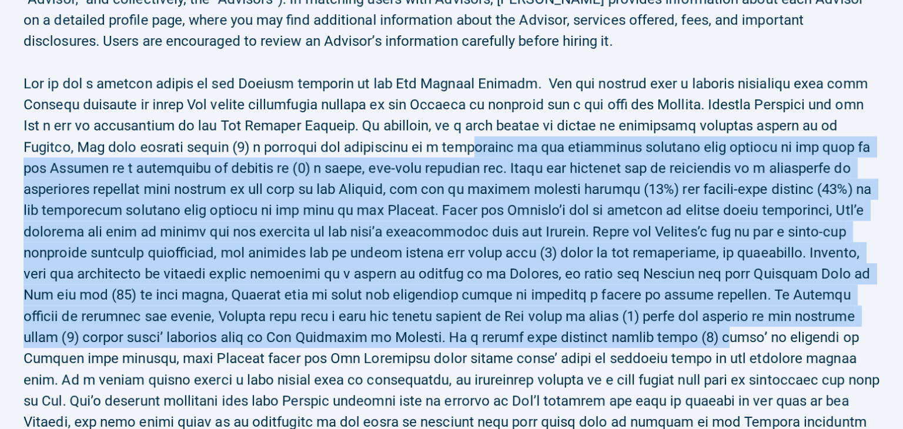
drag, startPoint x: 390, startPoint y: 138, endPoint x: 502, endPoint y: 333, distance: 225.0
click at [502, 333] on h2 at bounding box center [452, 263] width 856 height 423
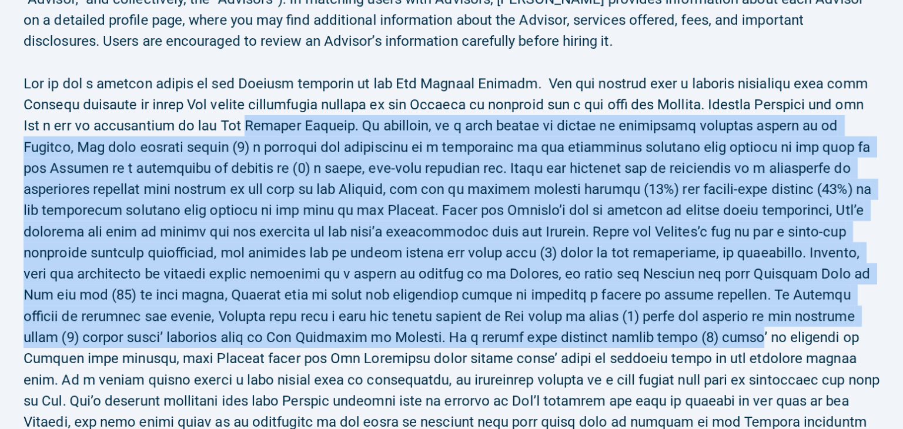
drag, startPoint x: 502, startPoint y: 333, endPoint x: 267, endPoint y: 136, distance: 306.5
click at [267, 136] on h2 at bounding box center [452, 263] width 856 height 423
drag, startPoint x: 267, startPoint y: 136, endPoint x: 575, endPoint y: 343, distance: 370.4
click at [572, 342] on h2 at bounding box center [452, 263] width 856 height 423
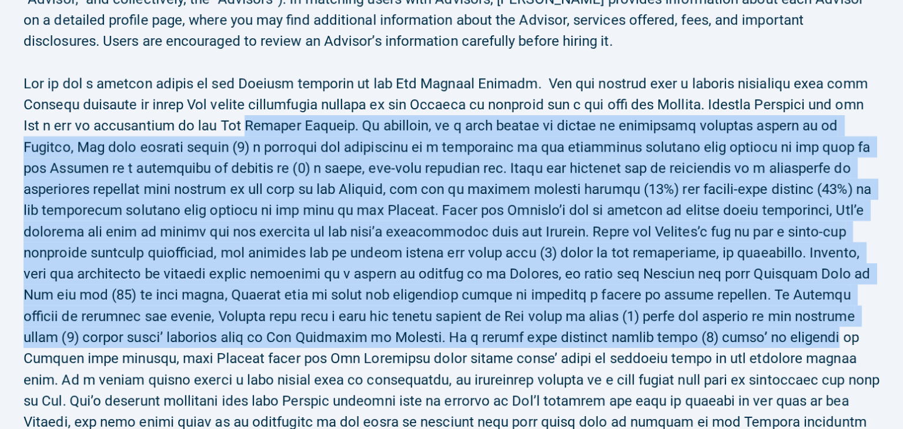
click at [575, 343] on h2 at bounding box center [452, 263] width 856 height 423
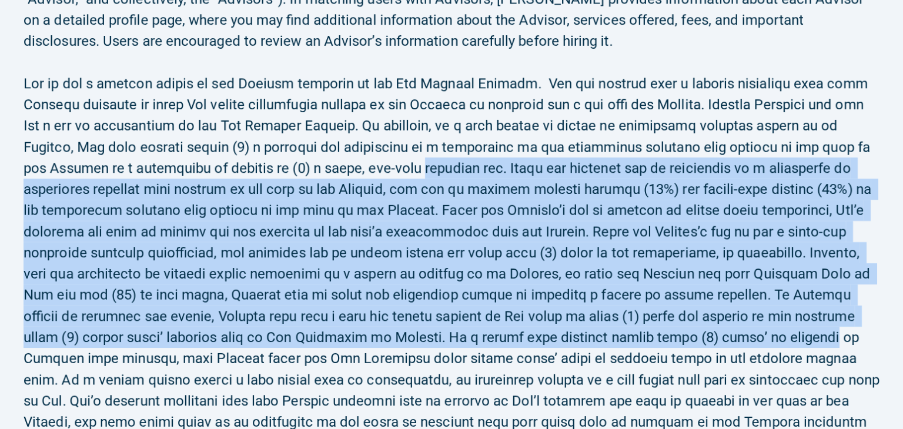
drag, startPoint x: 575, startPoint y: 343, endPoint x: 312, endPoint y: 160, distance: 319.8
click at [312, 160] on h2 at bounding box center [452, 263] width 856 height 423
drag, startPoint x: 312, startPoint y: 160, endPoint x: 613, endPoint y: 351, distance: 355.8
click at [613, 350] on h2 at bounding box center [452, 263] width 856 height 423
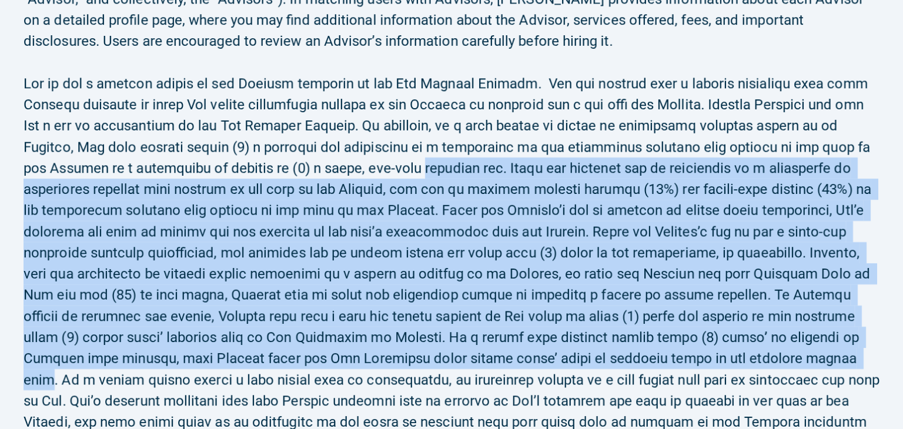
click at [613, 351] on h2 at bounding box center [452, 263] width 856 height 423
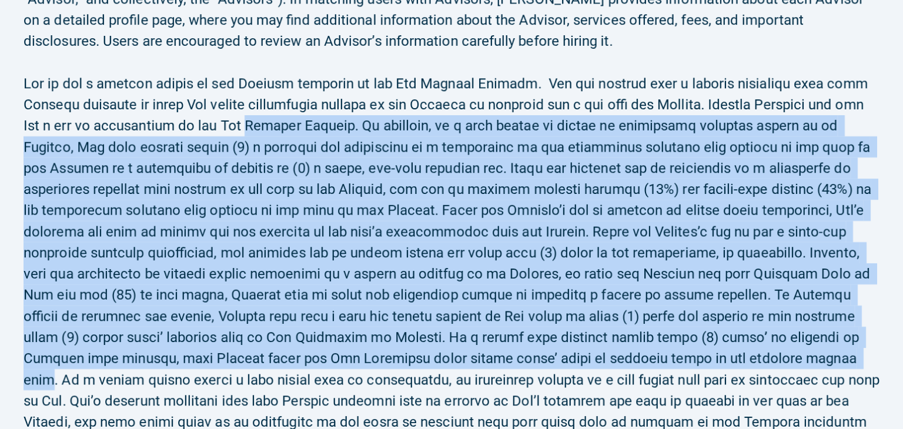
drag, startPoint x: 613, startPoint y: 351, endPoint x: 265, endPoint y: 134, distance: 409.4
click at [265, 134] on h2 at bounding box center [452, 263] width 856 height 423
drag, startPoint x: 265, startPoint y: 134, endPoint x: 601, endPoint y: 373, distance: 412.4
click at [600, 373] on h2 at bounding box center [452, 263] width 856 height 423
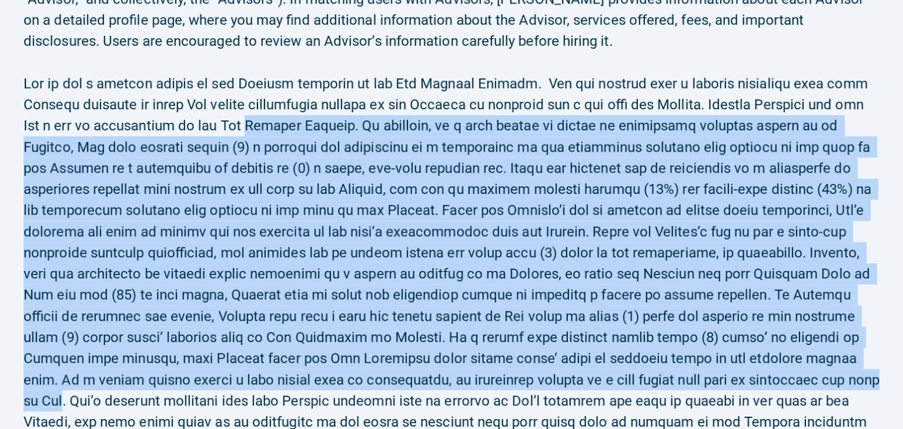
click at [601, 373] on h2 at bounding box center [452, 263] width 856 height 423
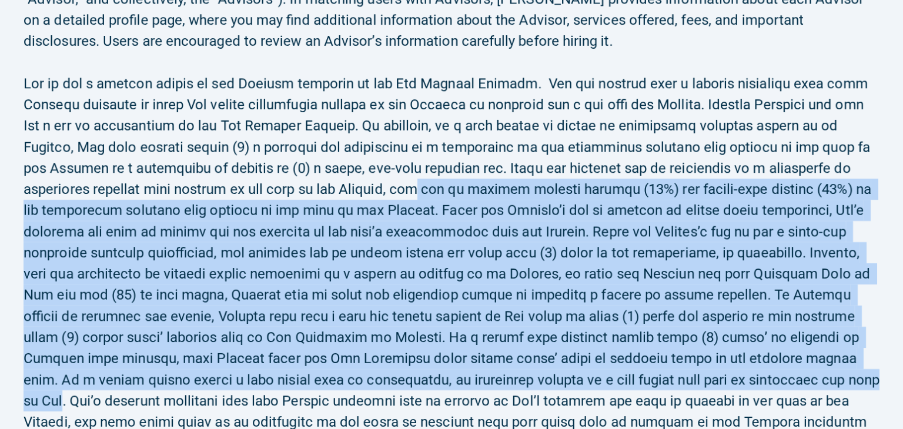
drag, startPoint x: 601, startPoint y: 373, endPoint x: 269, endPoint y: 166, distance: 391.3
click at [270, 166] on h2 at bounding box center [452, 263] width 856 height 423
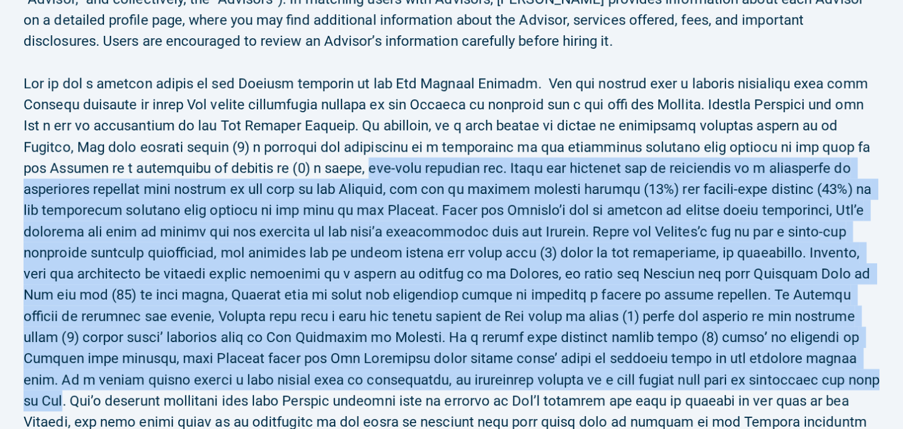
click at [269, 166] on h2 at bounding box center [452, 263] width 856 height 423
drag, startPoint x: 269, startPoint y: 166, endPoint x: 617, endPoint y: 379, distance: 407.9
click at [616, 379] on h2 at bounding box center [452, 263] width 856 height 423
click at [617, 379] on h2 at bounding box center [452, 263] width 856 height 423
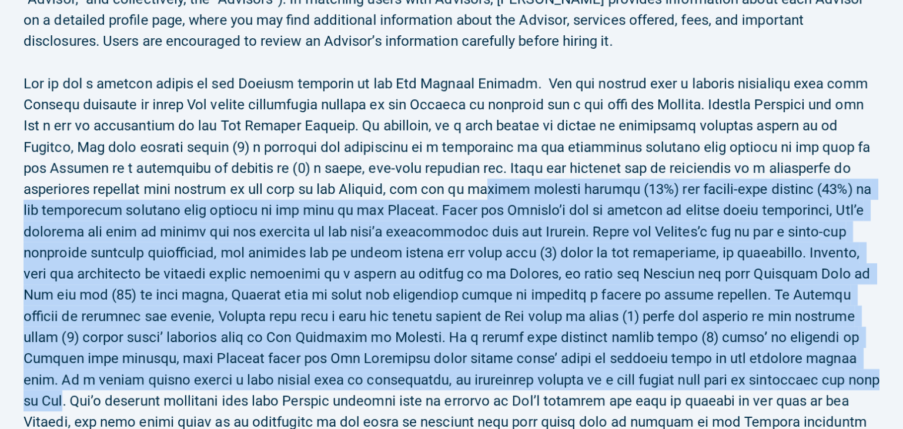
drag, startPoint x: 612, startPoint y: 378, endPoint x: 299, endPoint y: 156, distance: 383.9
click at [299, 156] on h2 at bounding box center [452, 263] width 856 height 423
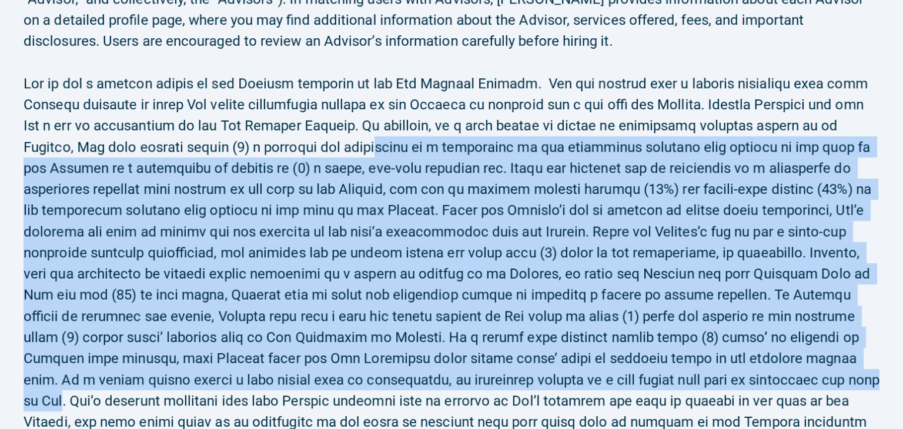
click at [299, 156] on h2 at bounding box center [452, 263] width 856 height 423
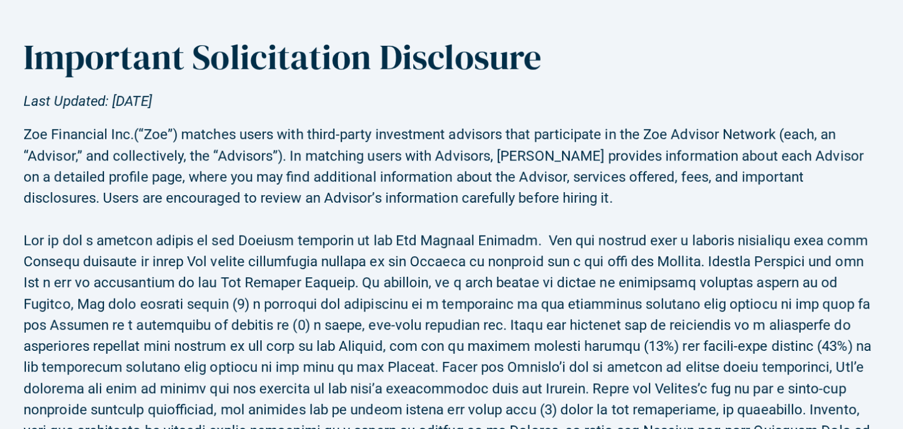
scroll to position [0, 0]
